Goal: Entertainment & Leisure: Browse casually

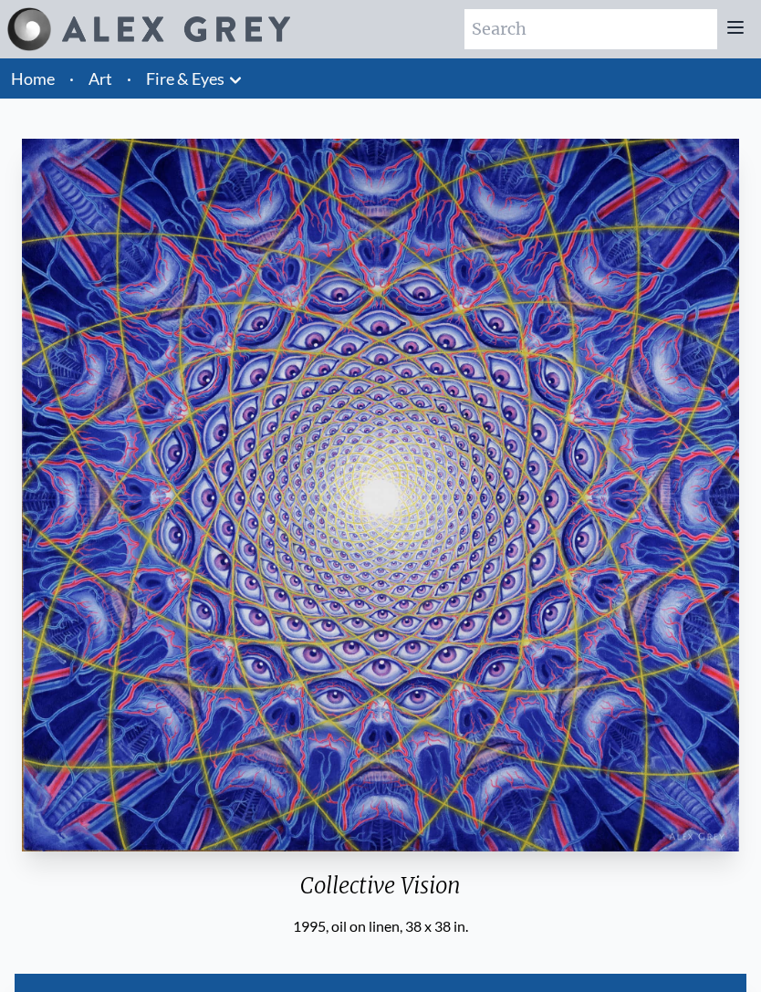
click at [98, 79] on link "Art" at bounding box center [101, 79] width 24 height 26
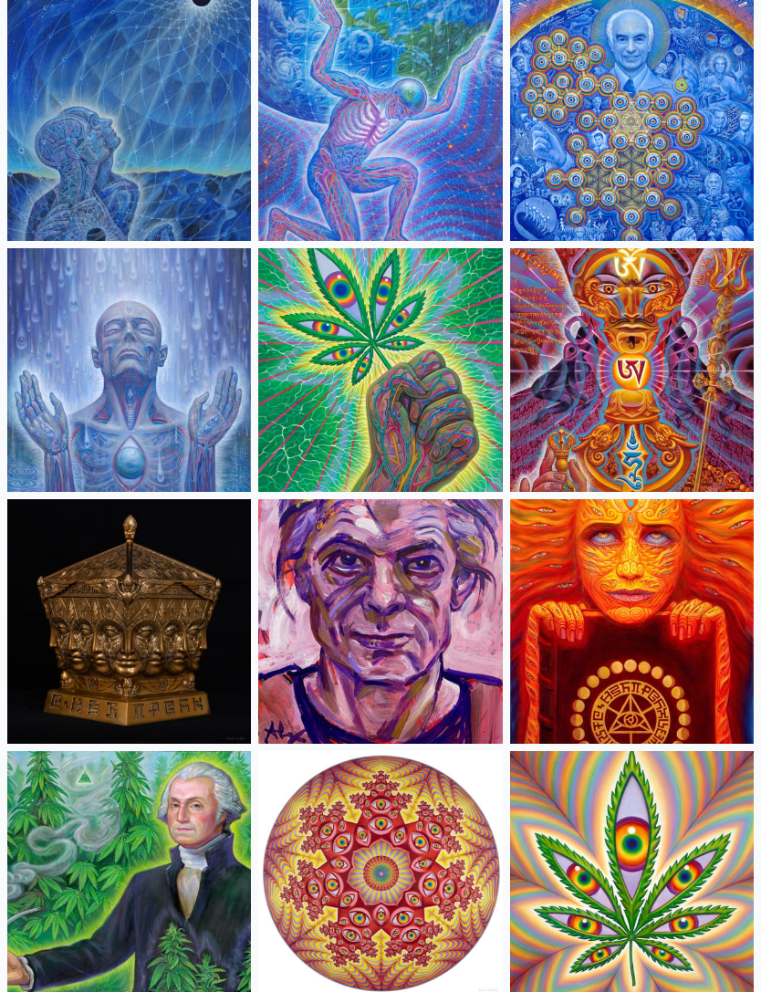
scroll to position [2974, 0]
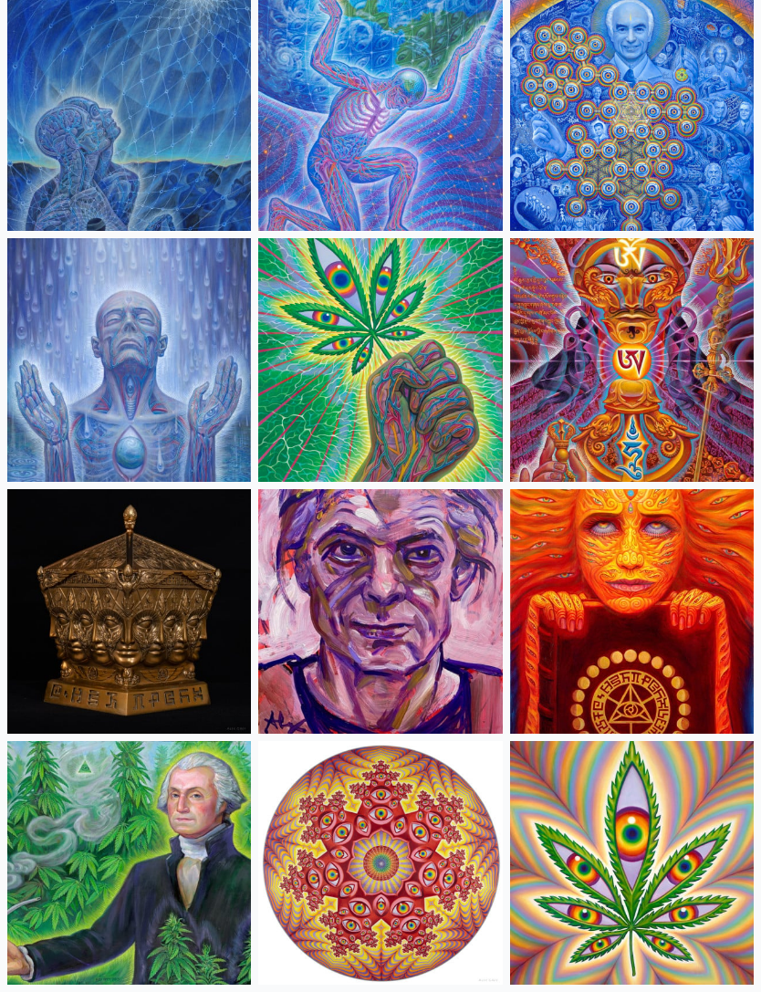
click at [47, 410] on img at bounding box center [129, 361] width 244 height 244
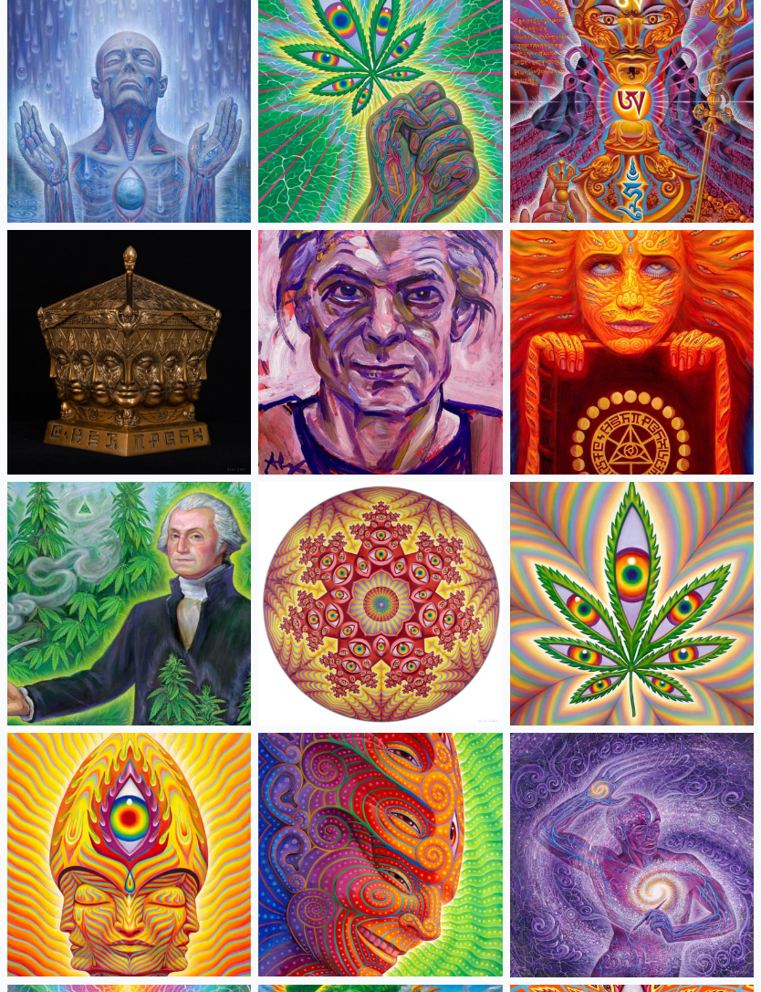
scroll to position [3280, 0]
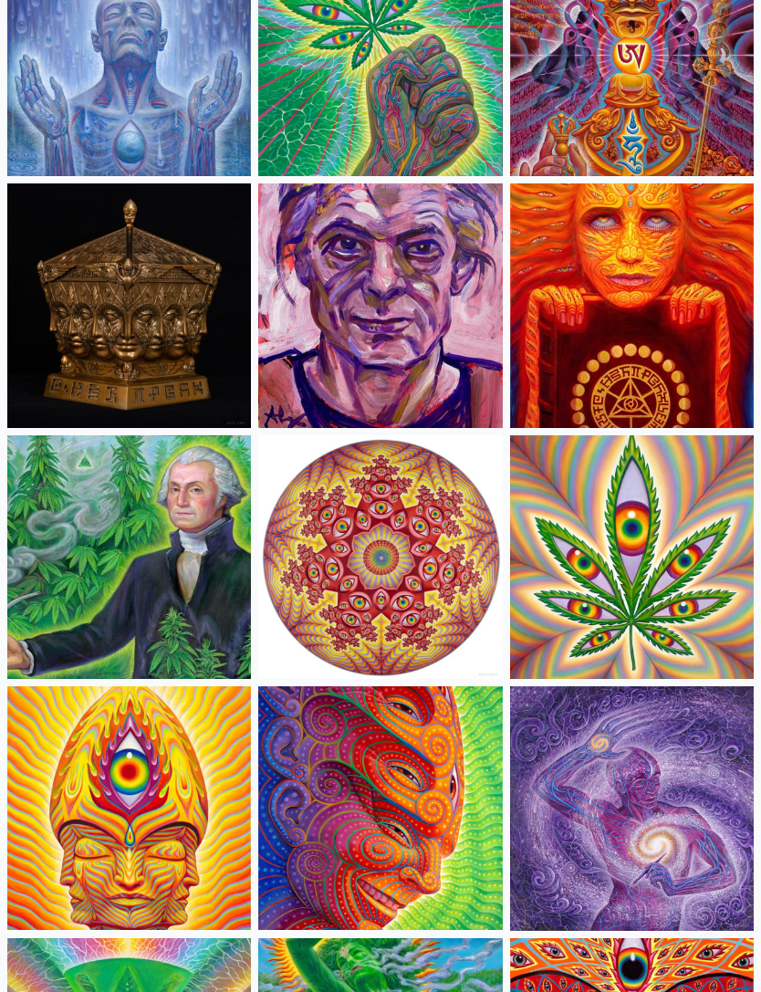
click at [439, 519] on img at bounding box center [380, 558] width 244 height 244
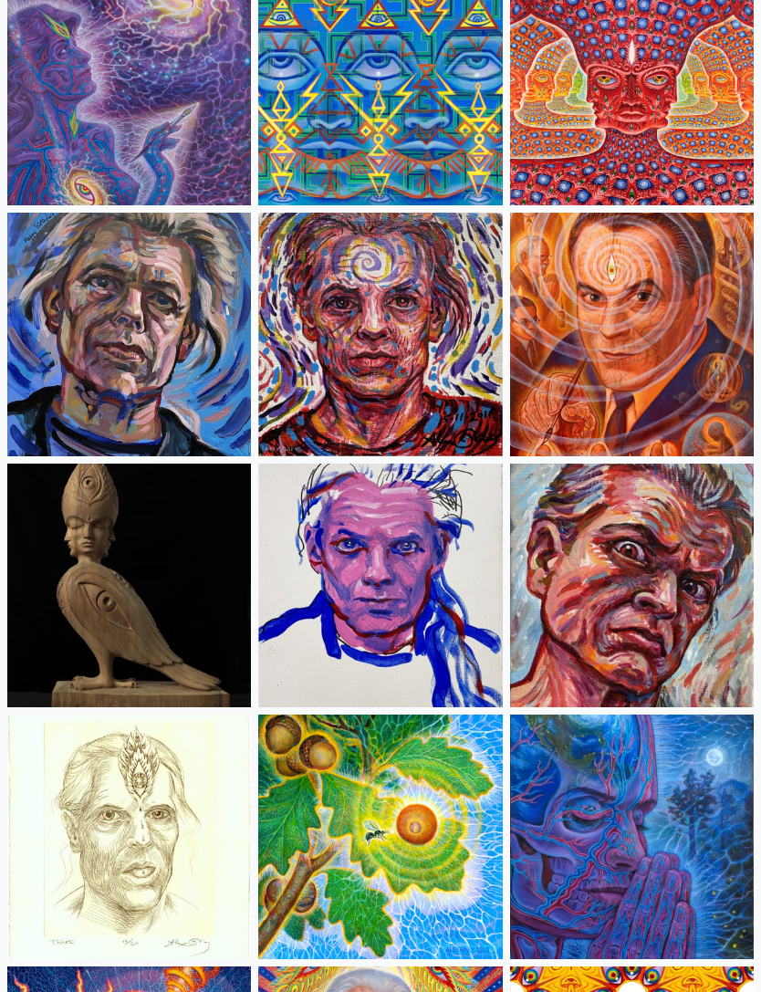
scroll to position [5524, 0]
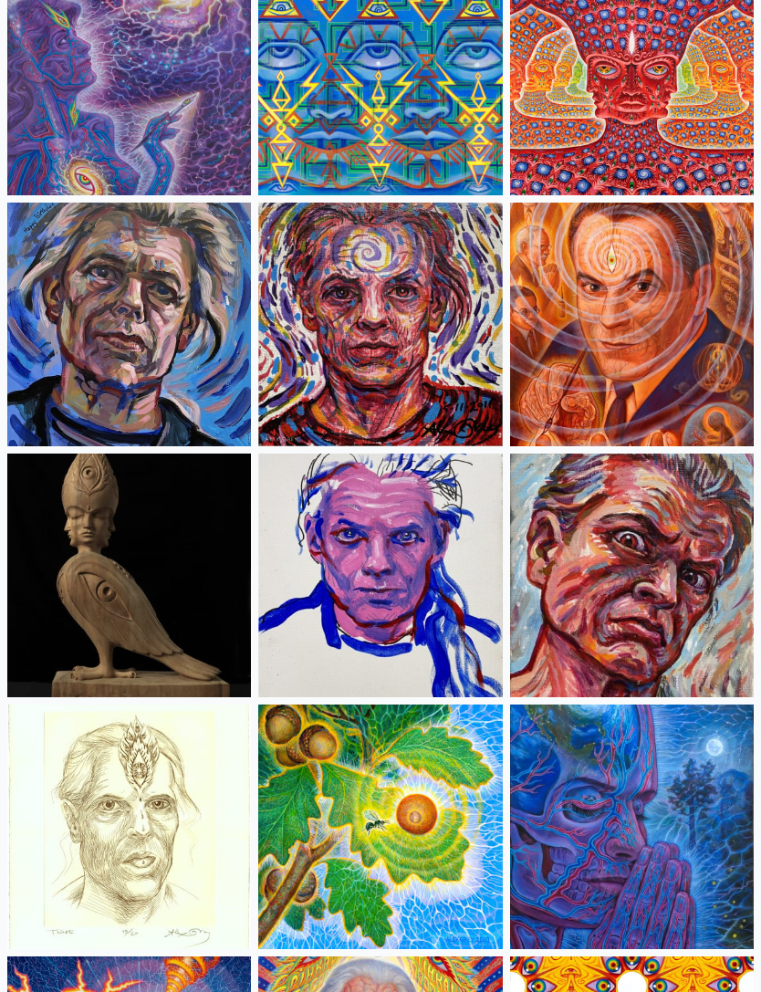
click at [560, 311] on img at bounding box center [632, 326] width 244 height 244
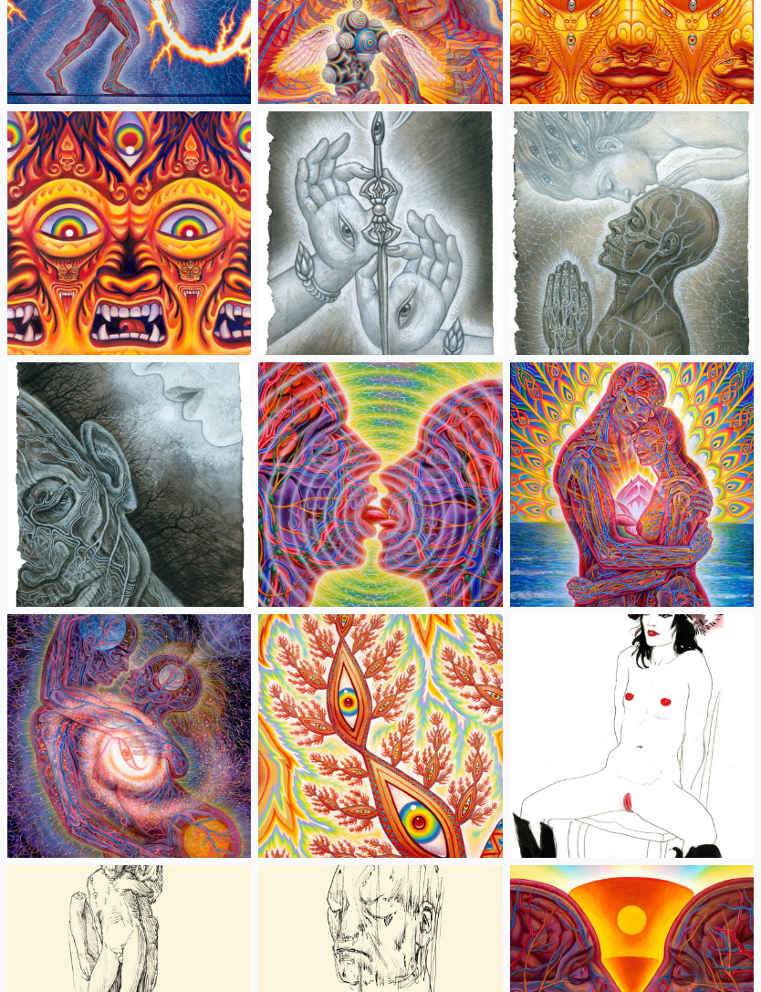
scroll to position [6624, 0]
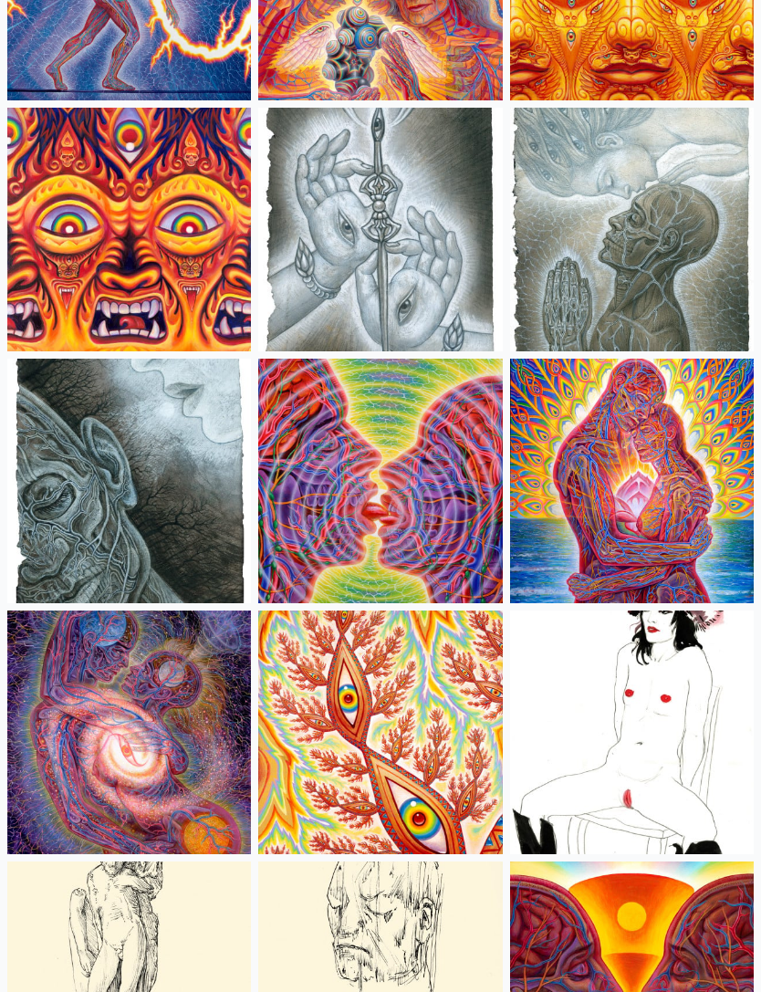
click at [556, 402] on img at bounding box center [632, 482] width 244 height 244
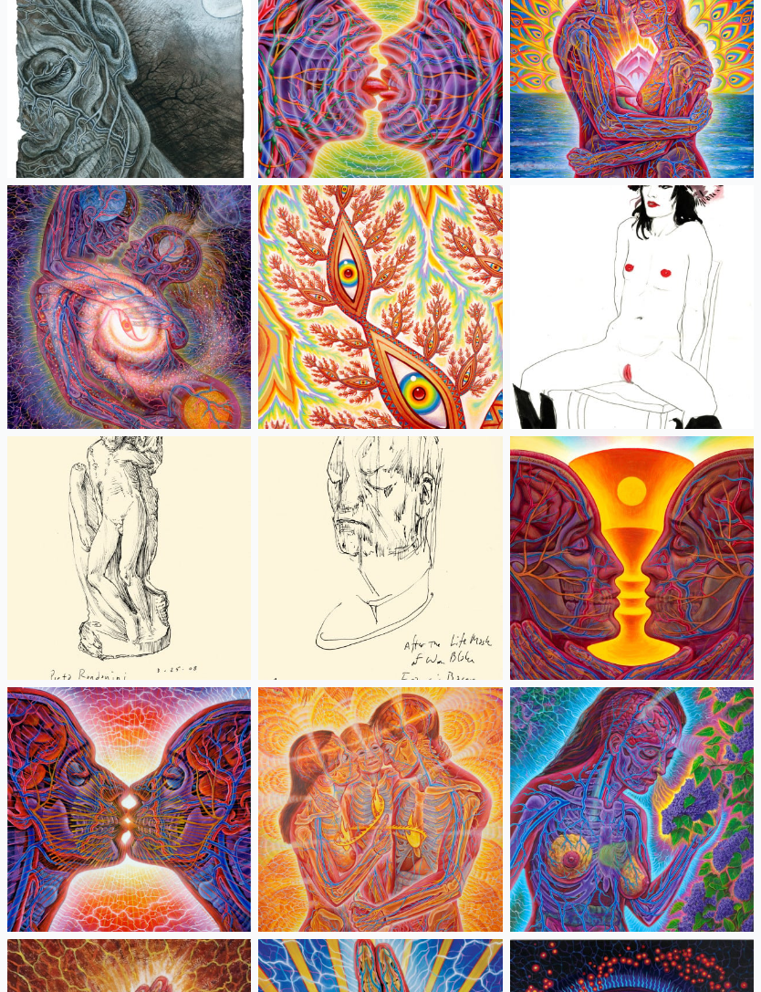
scroll to position [7050, 0]
click at [635, 316] on img at bounding box center [632, 307] width 244 height 244
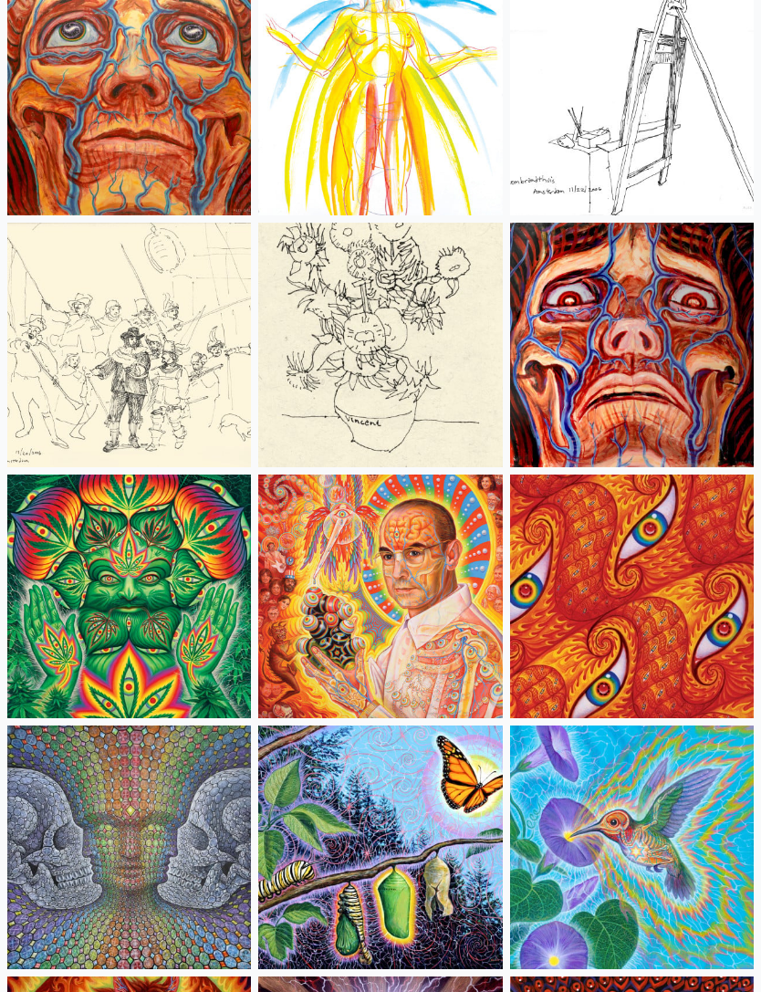
scroll to position [9793, 0]
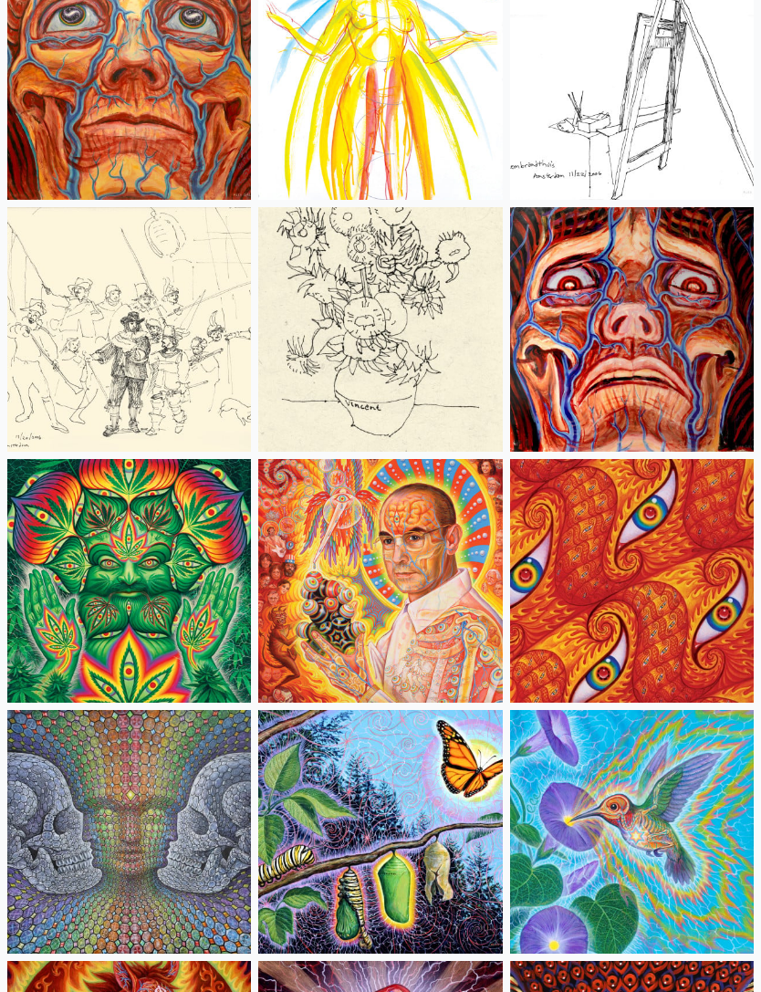
click at [310, 572] on img at bounding box center [380, 581] width 244 height 244
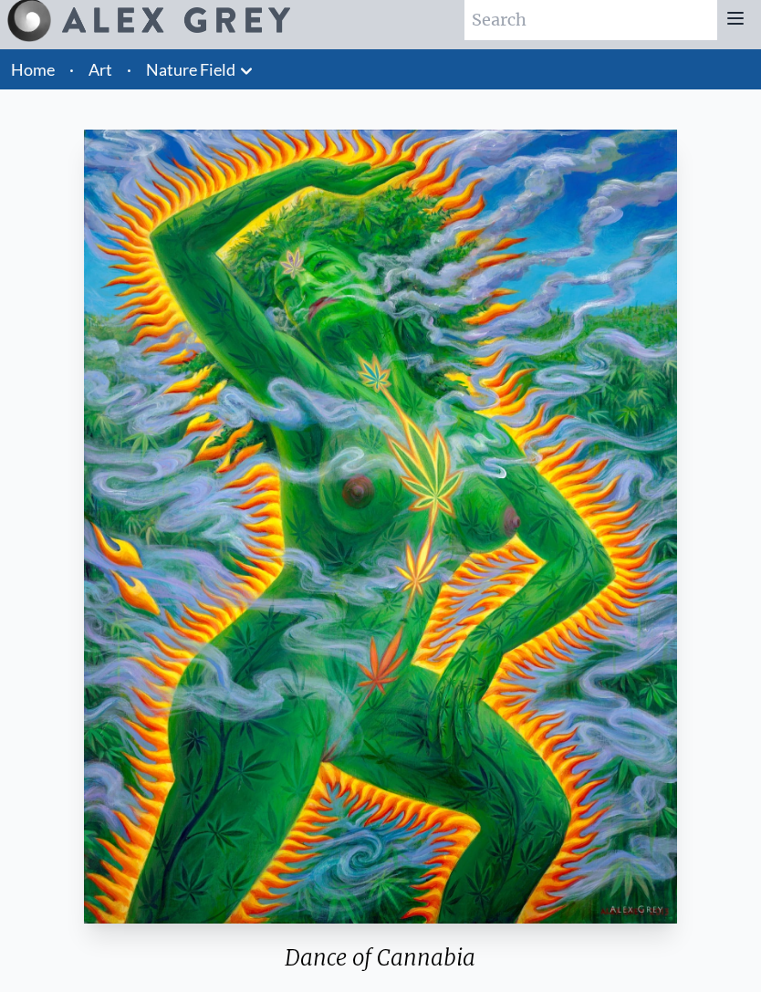
scroll to position [5, 0]
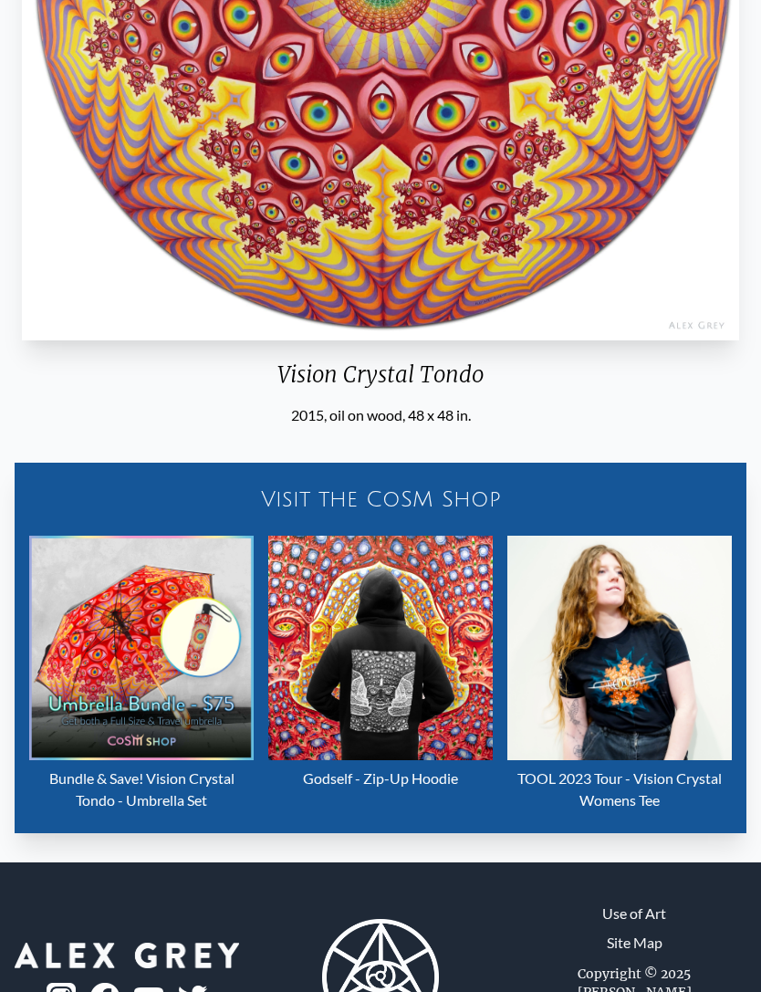
scroll to position [518, 0]
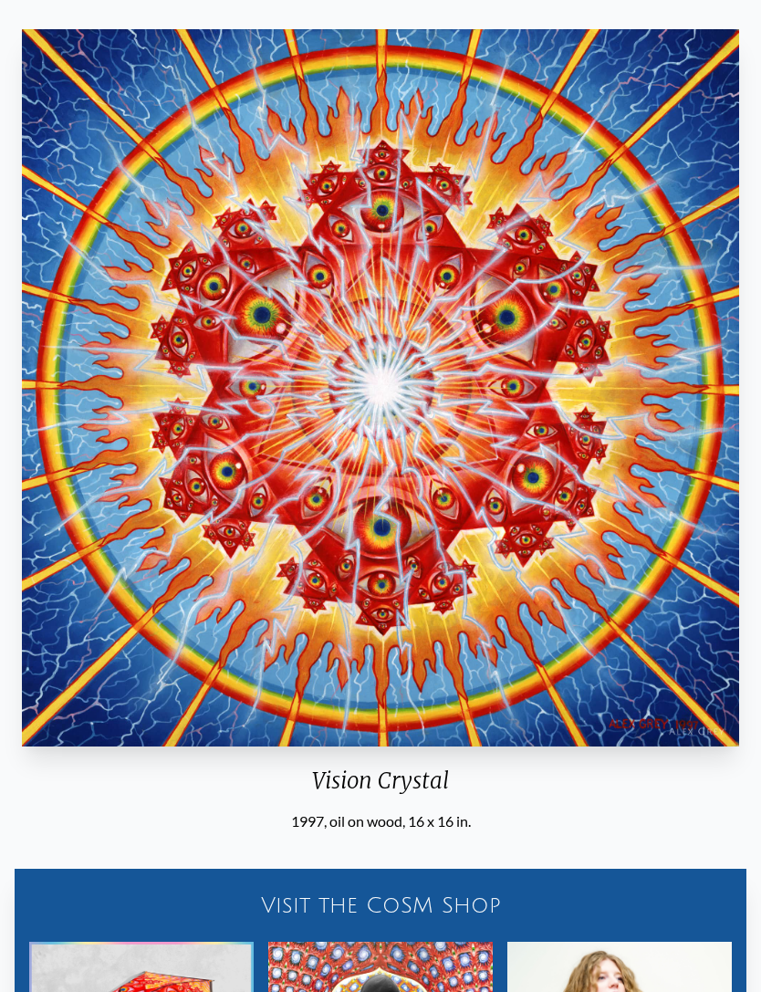
scroll to position [110, 0]
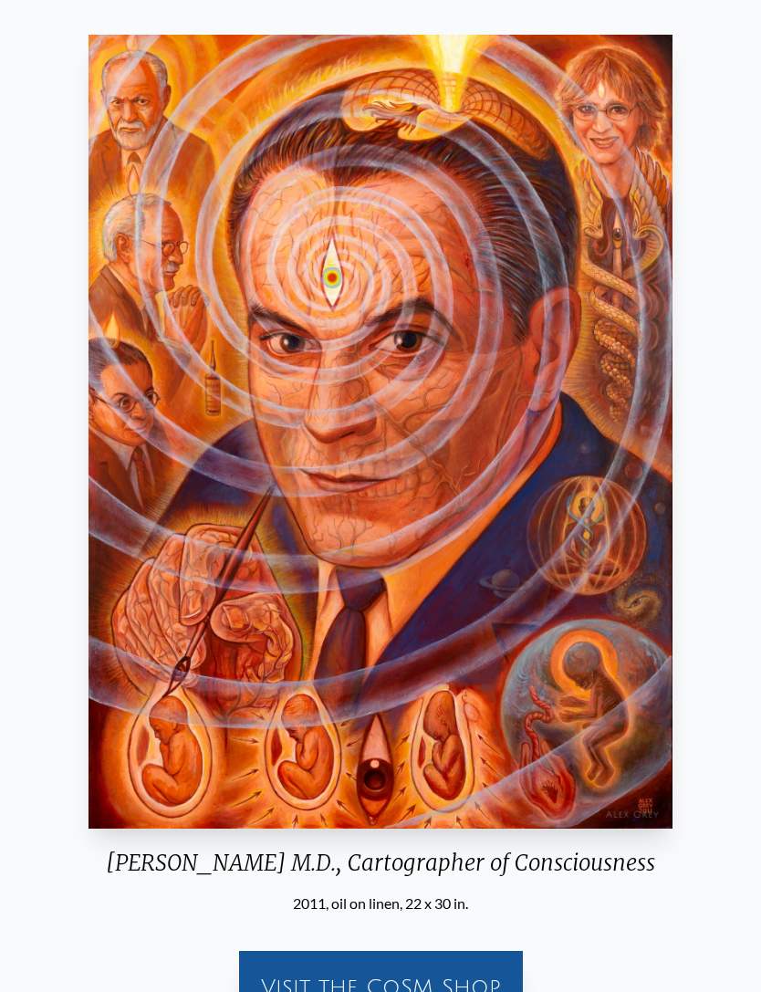
scroll to position [100, 0]
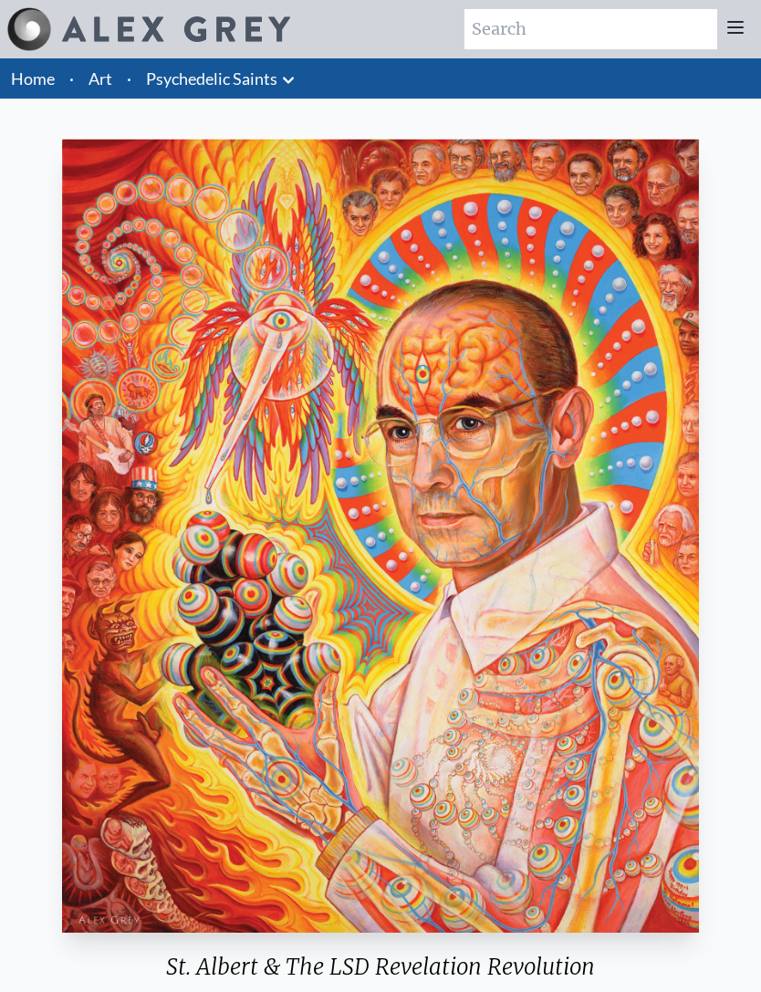
click at [270, 89] on link "Psychedelic Saints" at bounding box center [211, 79] width 131 height 26
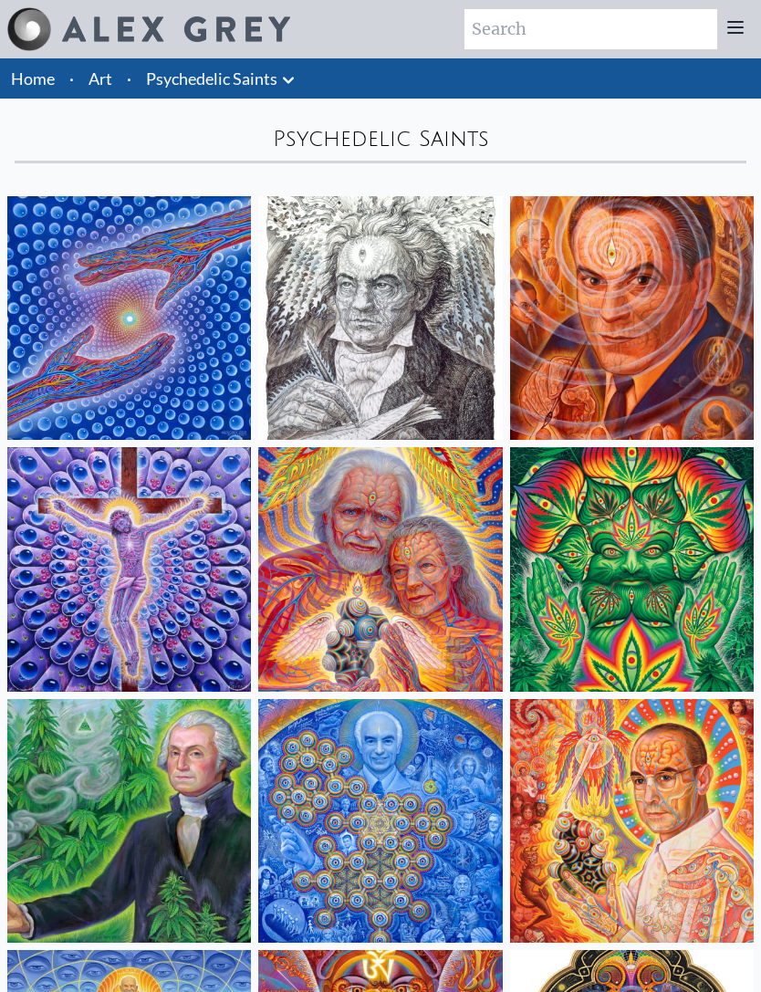
click at [289, 78] on icon at bounding box center [289, 80] width 22 height 22
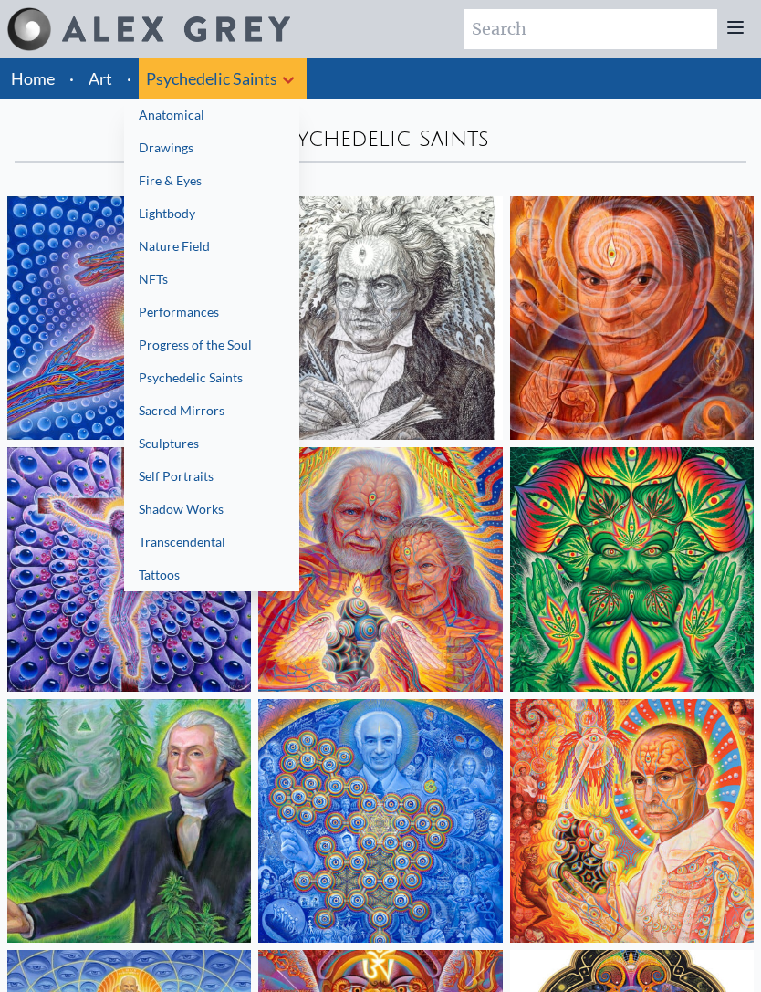
click at [352, 361] on div at bounding box center [380, 496] width 761 height 992
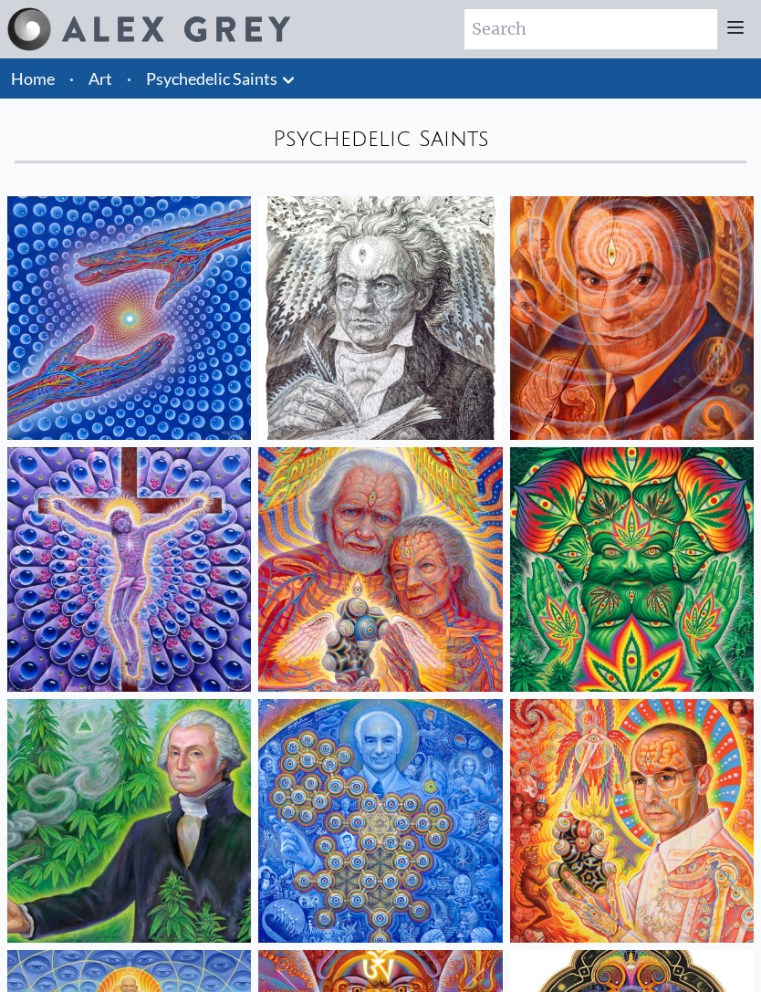
click at [339, 368] on img at bounding box center [380, 318] width 244 height 244
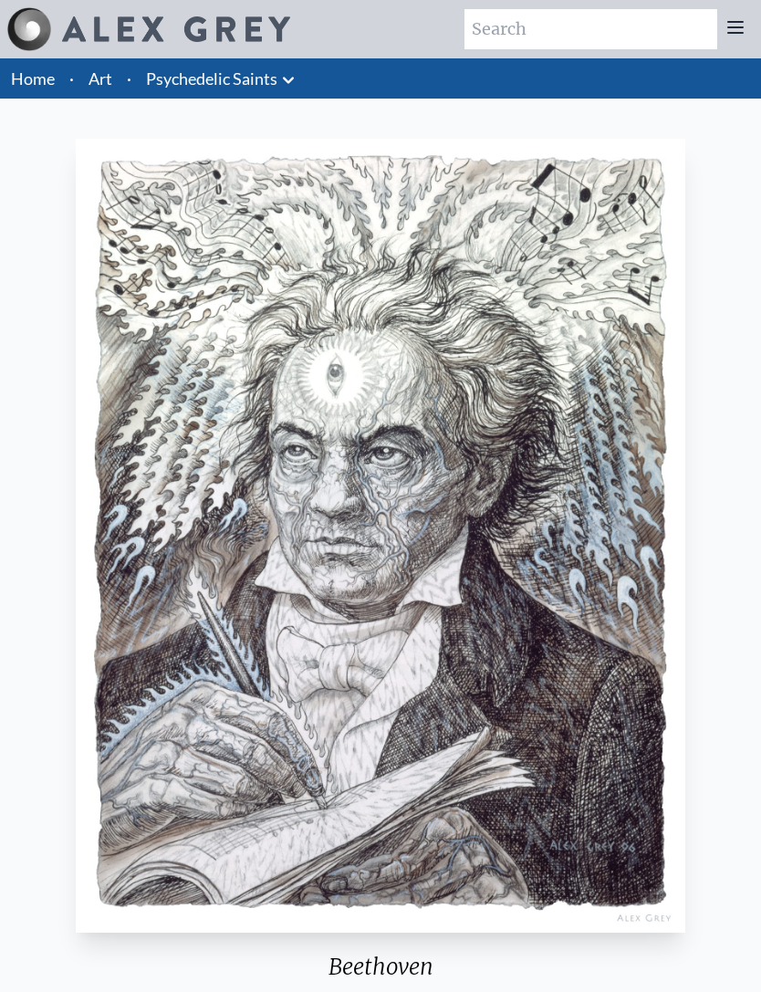
click at [286, 76] on icon at bounding box center [289, 80] width 22 height 22
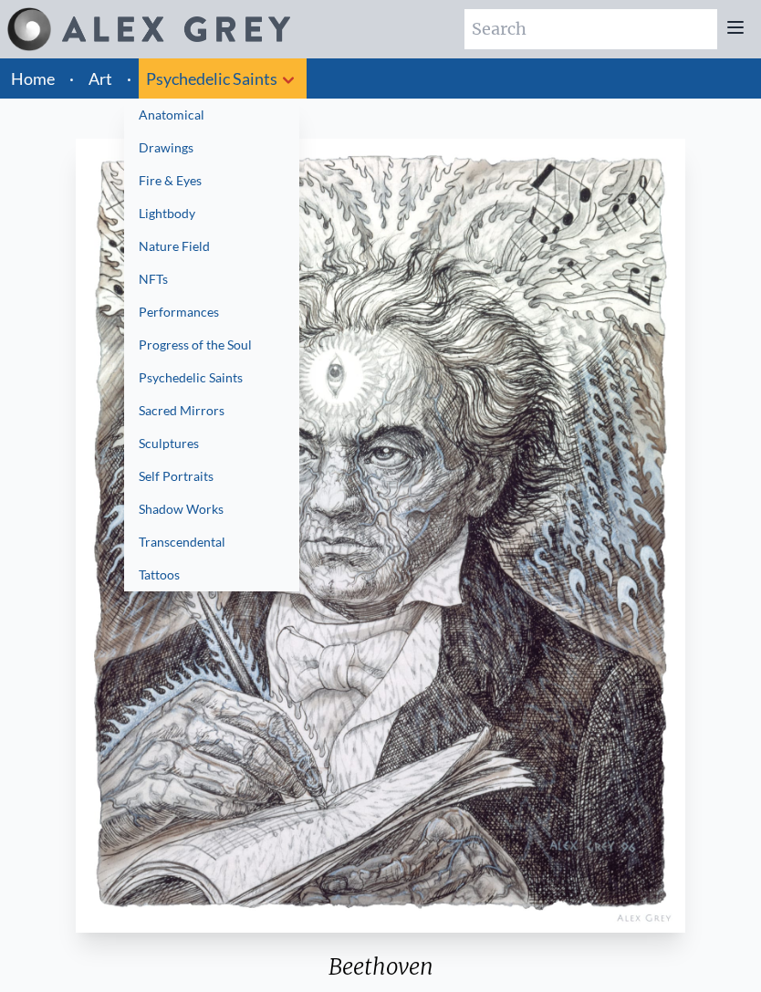
click at [162, 253] on link "Nature Field" at bounding box center [211, 246] width 175 height 33
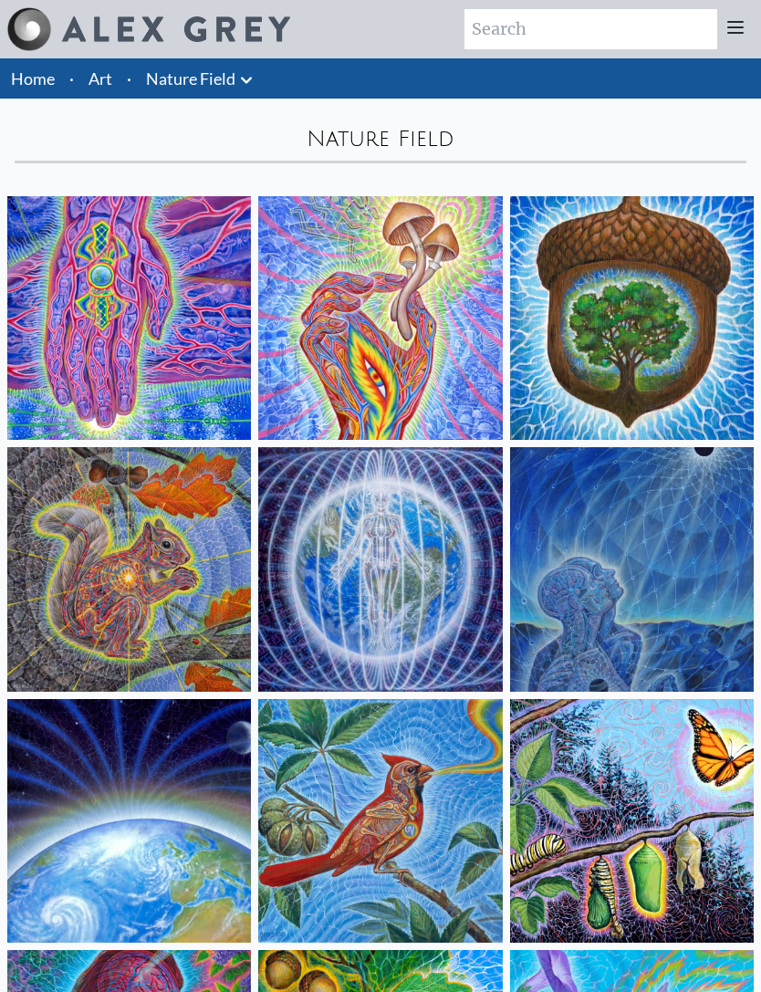
click at [252, 78] on icon at bounding box center [246, 80] width 11 height 6
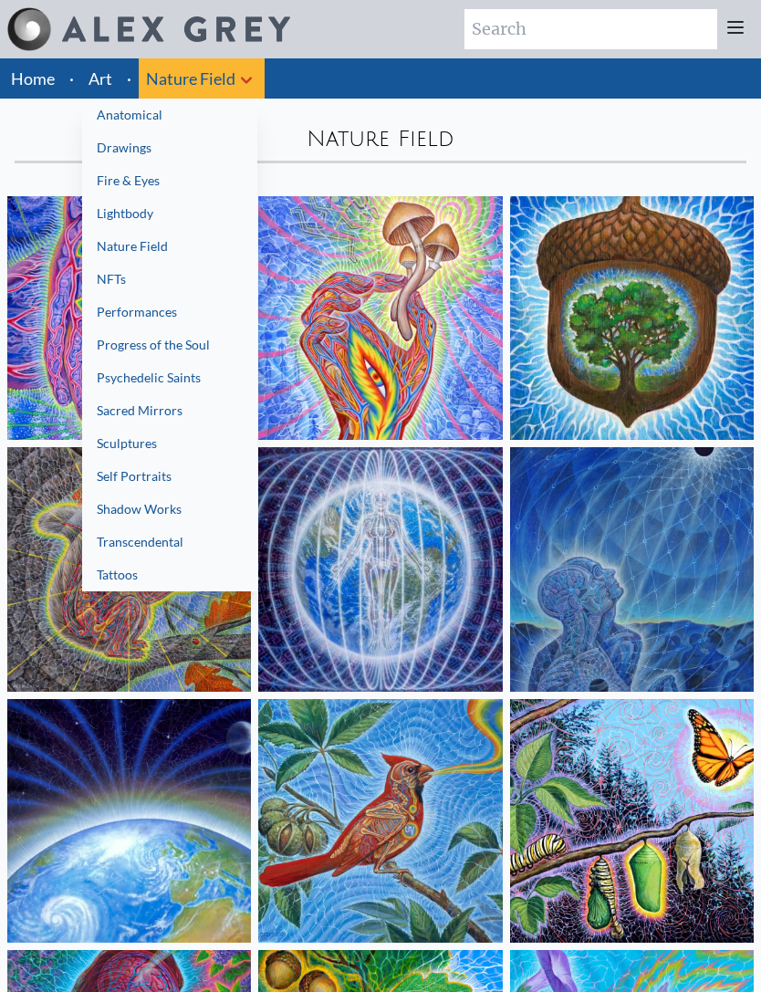
click at [113, 345] on link "Progress of the Soul" at bounding box center [169, 345] width 175 height 33
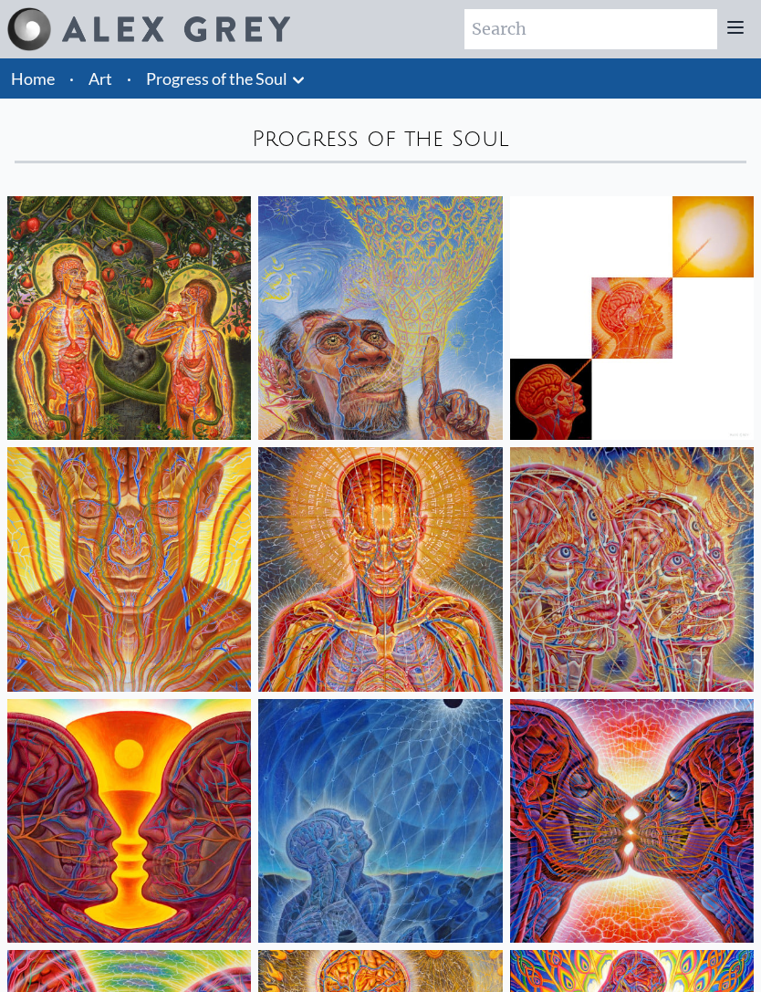
click at [299, 246] on img at bounding box center [380, 318] width 244 height 244
click at [312, 244] on img at bounding box center [380, 318] width 244 height 244
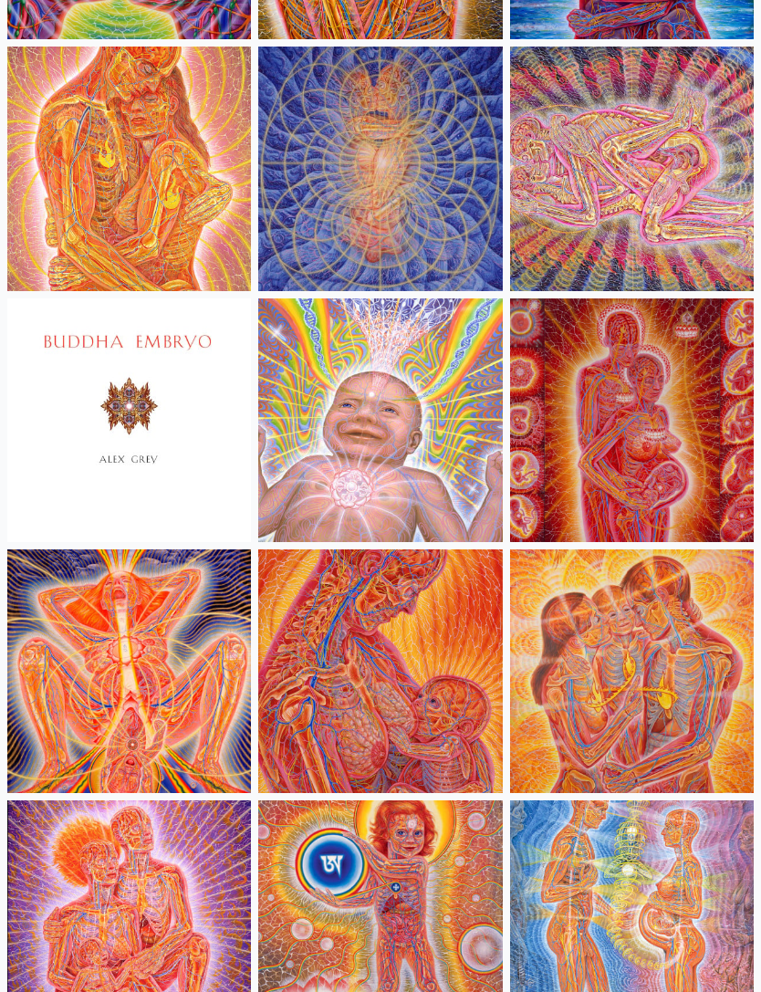
scroll to position [1155, 0]
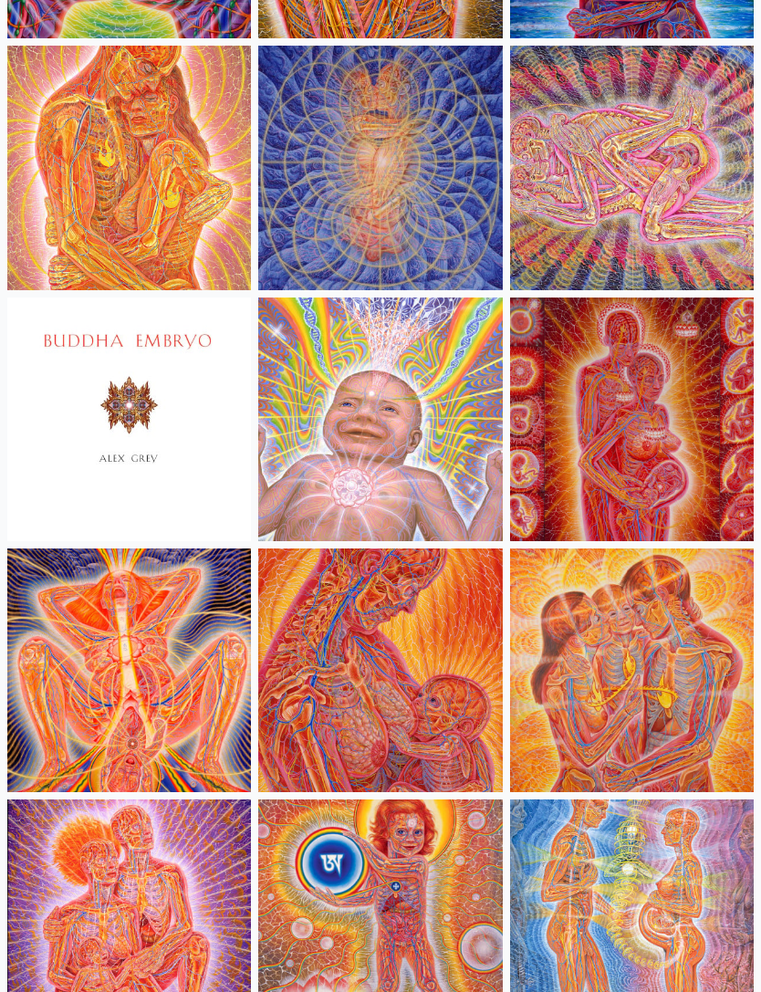
click at [307, 641] on img at bounding box center [380, 672] width 244 height 244
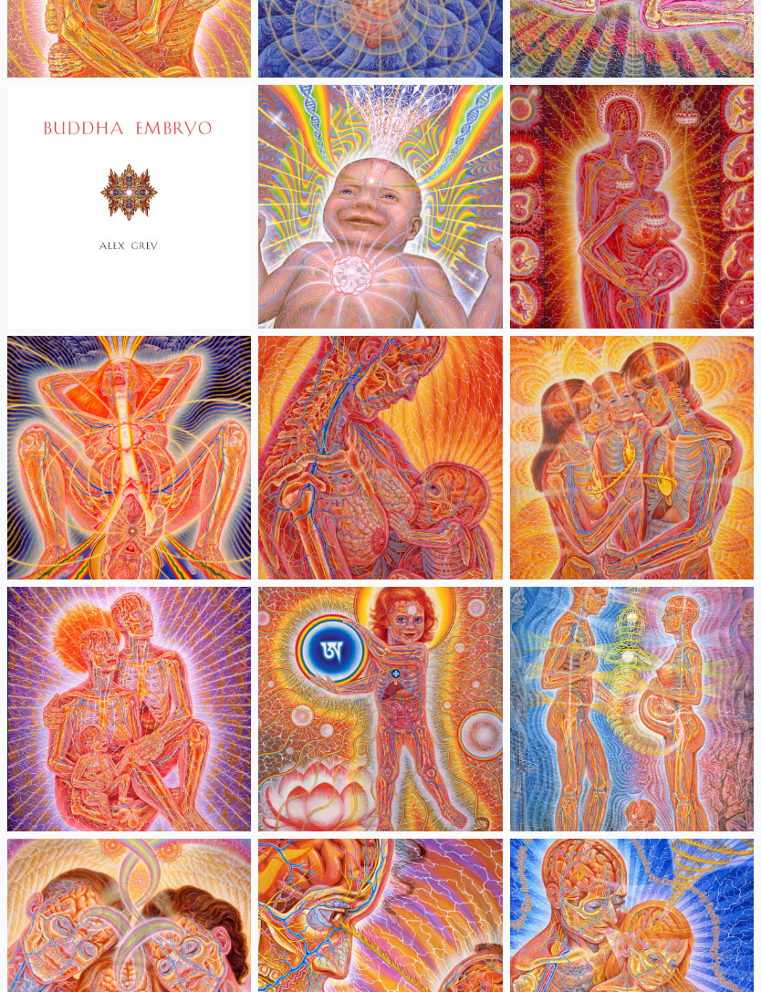
scroll to position [1372, 0]
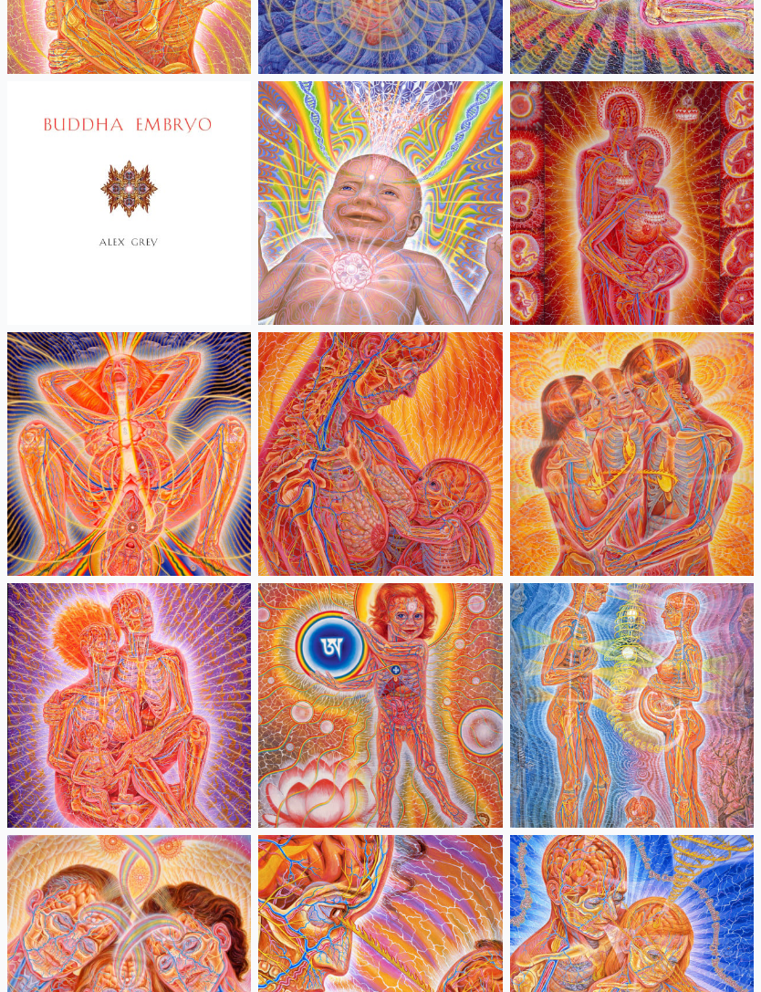
click at [67, 434] on img at bounding box center [129, 454] width 244 height 244
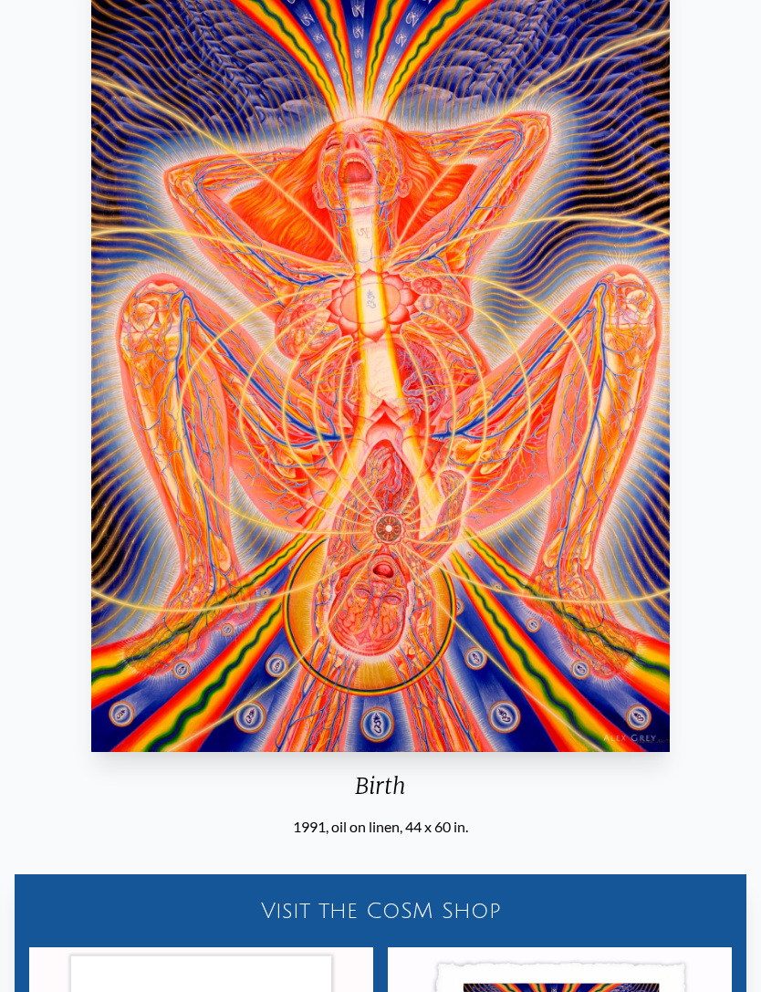
scroll to position [202, 0]
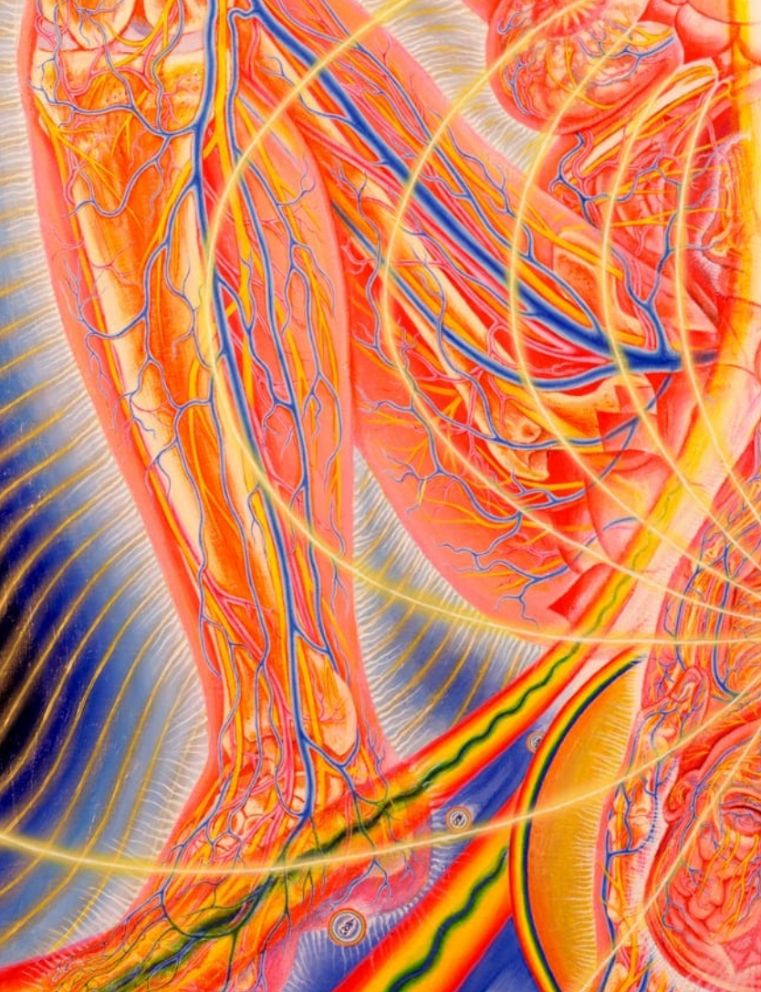
click at [91, 173] on img "19 / 133" at bounding box center [380, 334] width 578 height 794
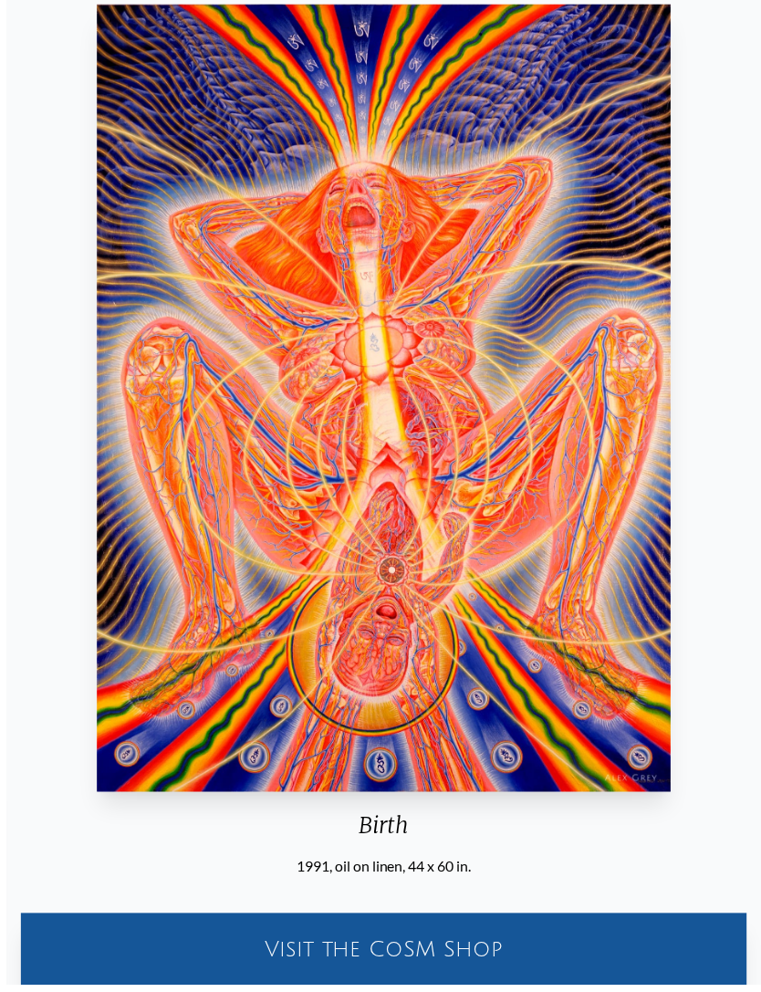
scroll to position [227, 0]
